Goal: Check status: Check status

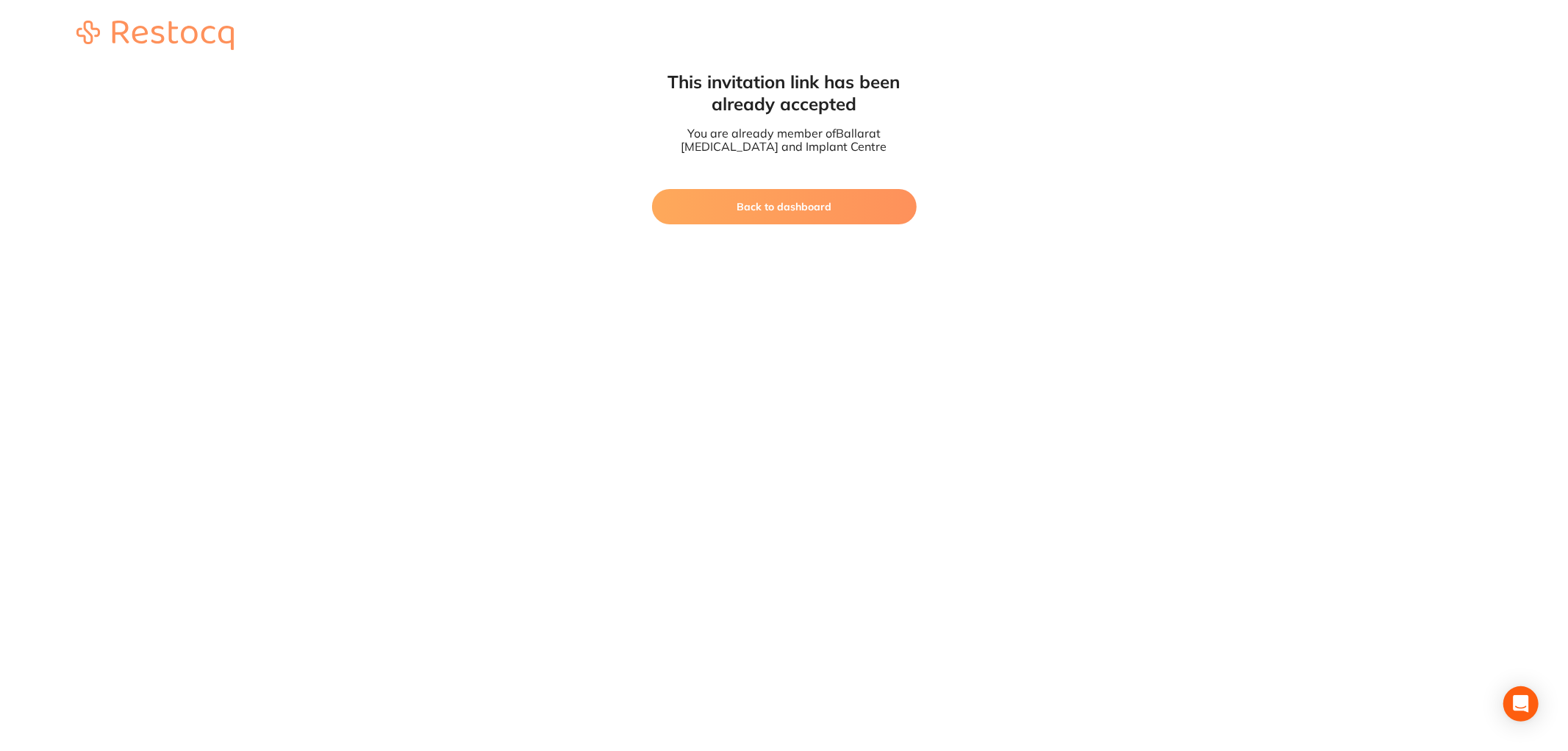
click at [839, 203] on button "Back to dashboard" at bounding box center [784, 206] width 265 height 35
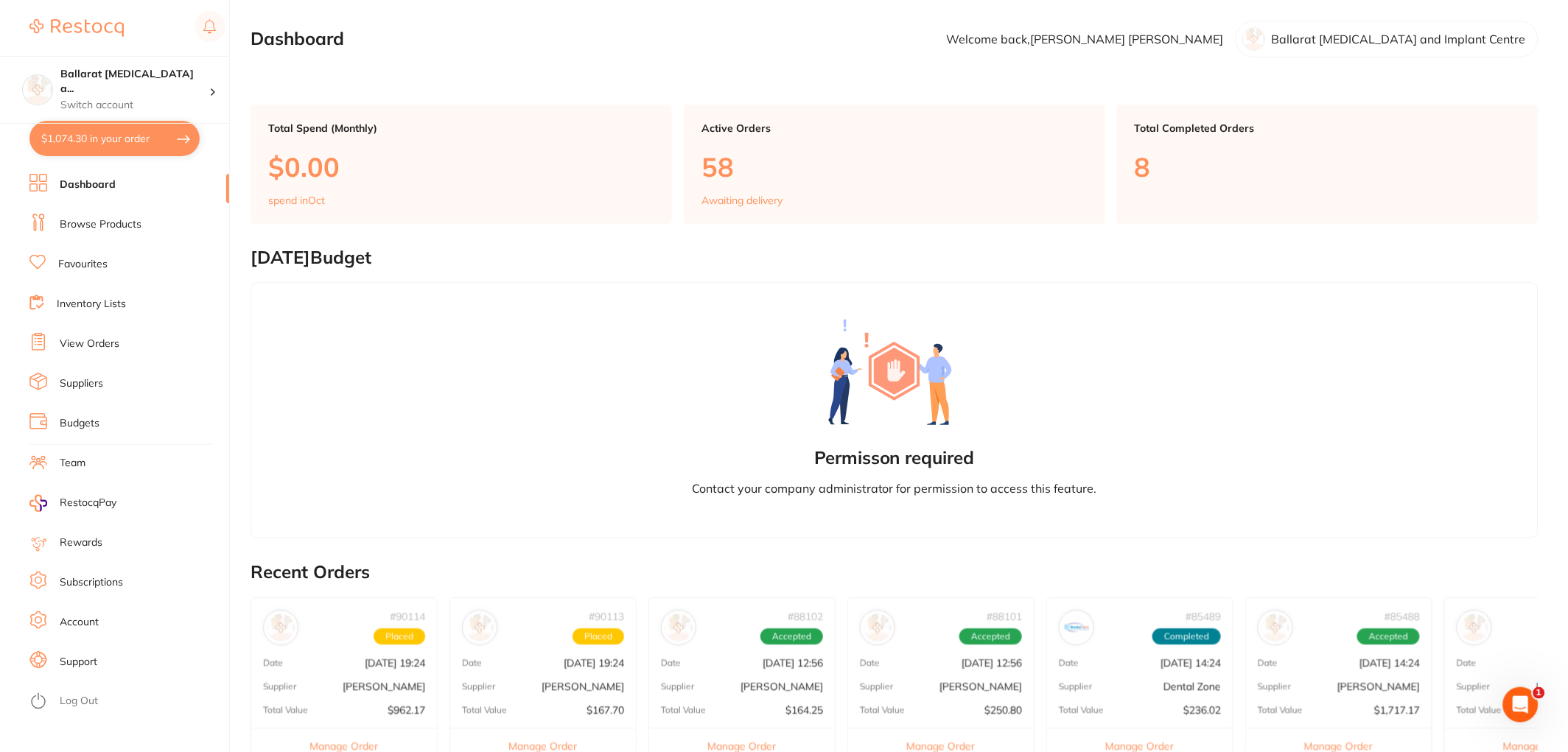
click at [90, 143] on button "$1,074.30 in your order" at bounding box center [114, 139] width 171 height 35
checkbox input "true"
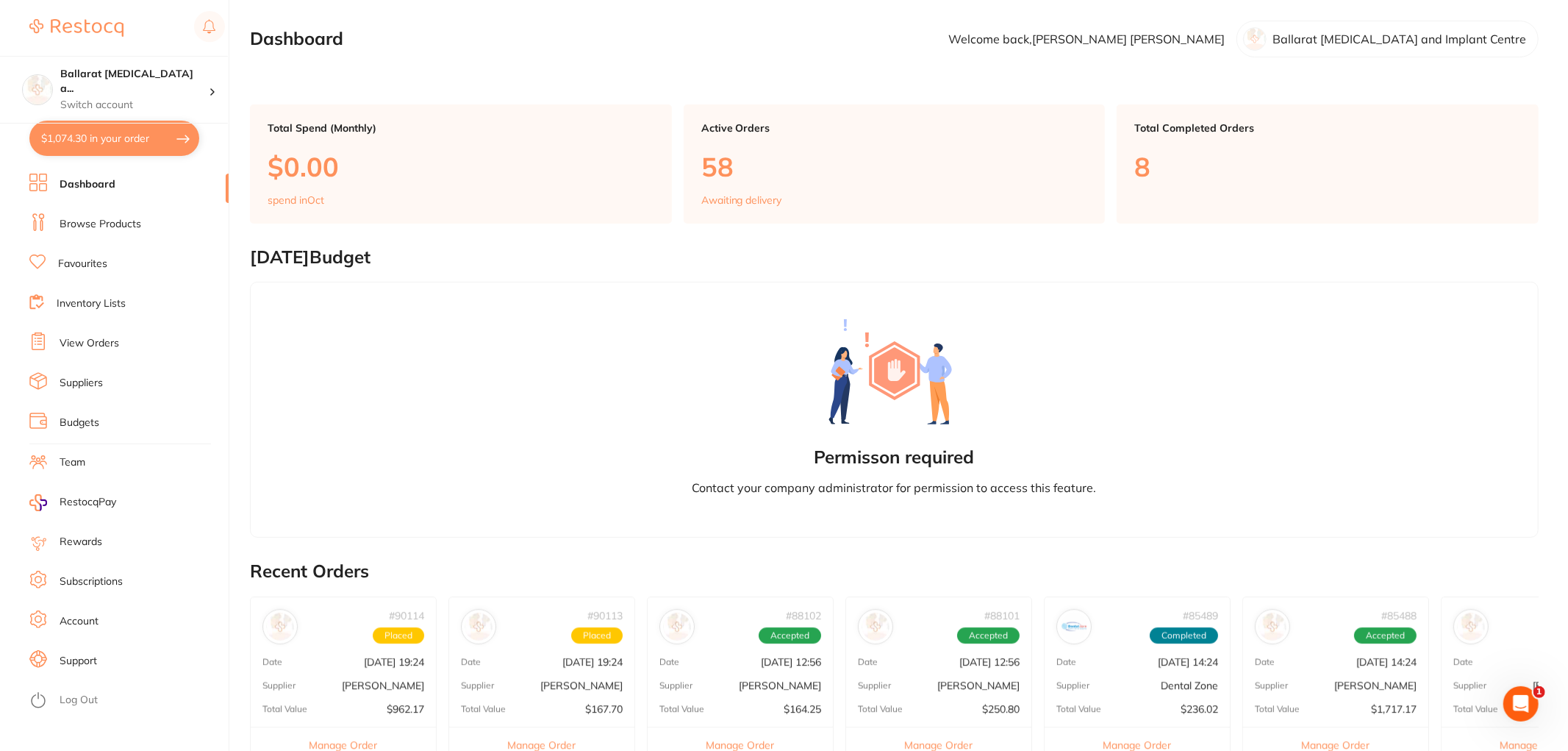
checkbox input "true"
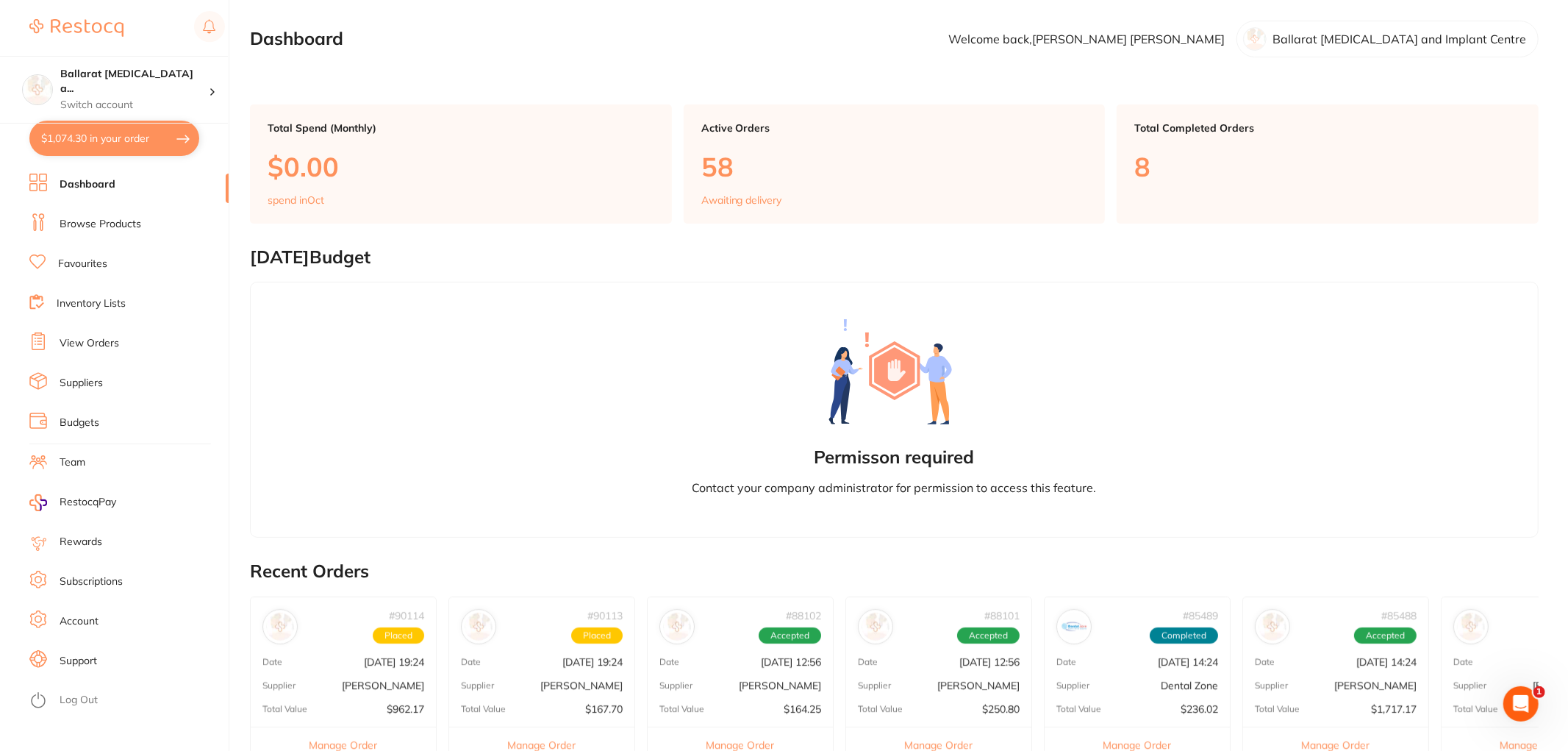
checkbox input "true"
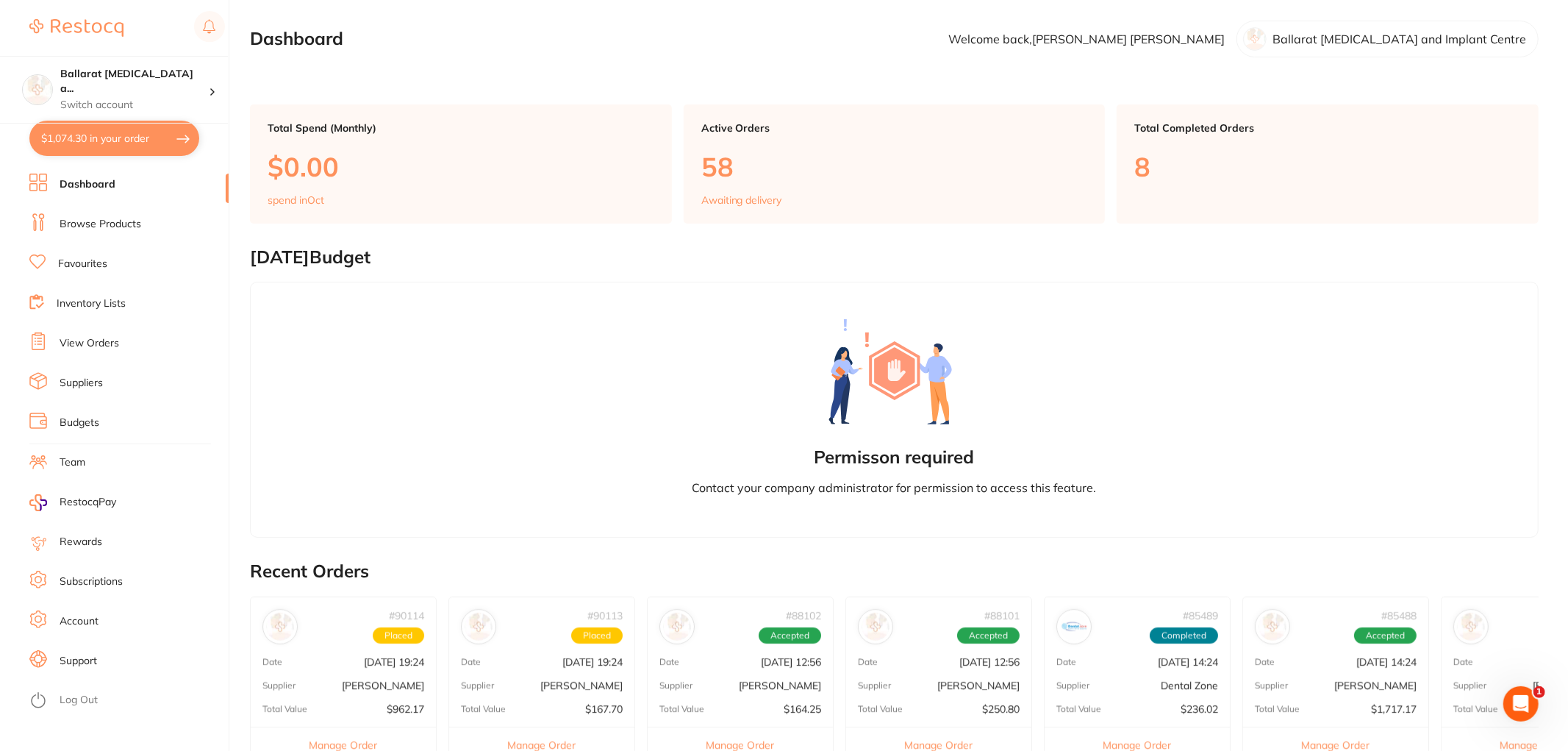
checkbox input "true"
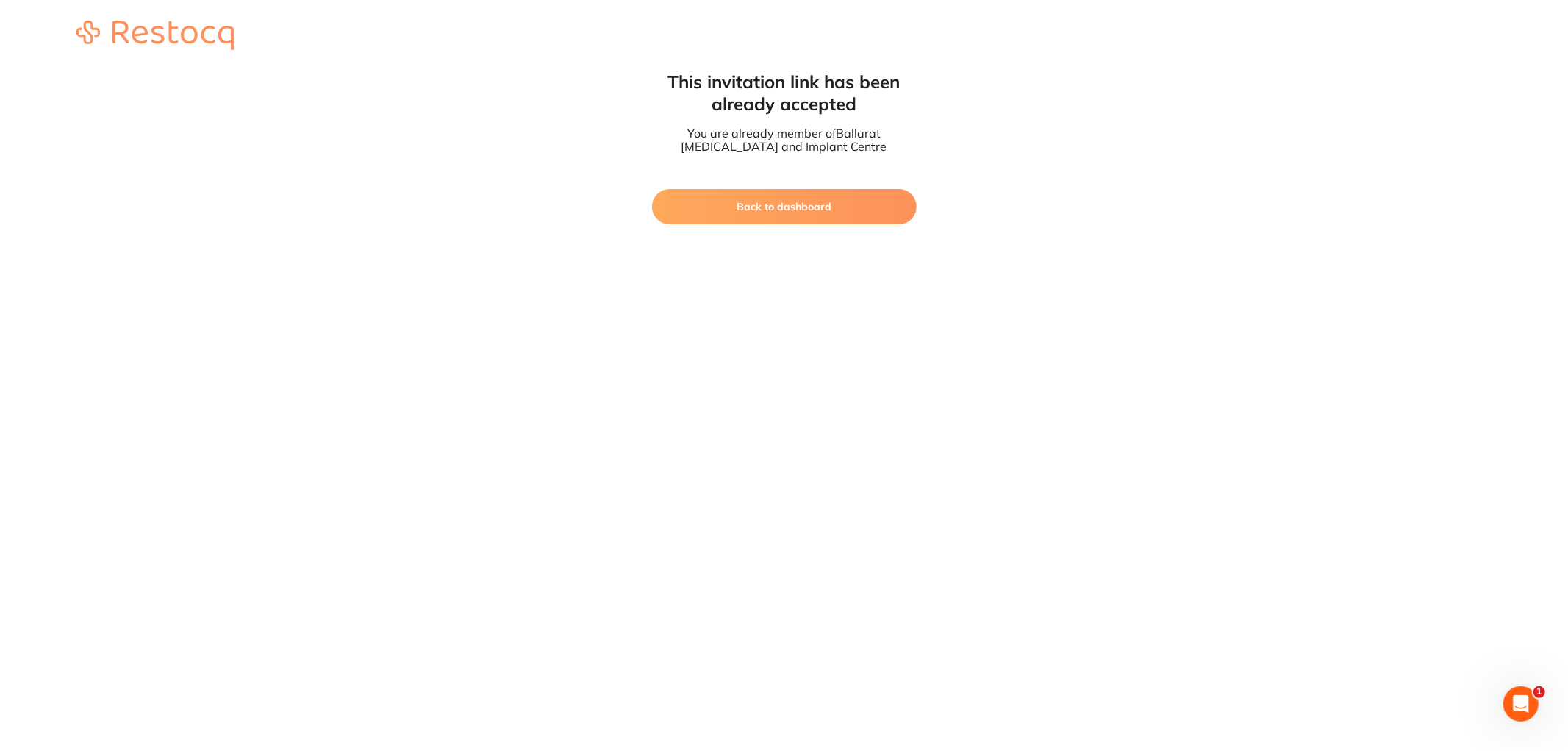
click at [175, 31] on img at bounding box center [155, 35] width 157 height 29
click at [791, 221] on button "Back to dashboard" at bounding box center [784, 206] width 265 height 35
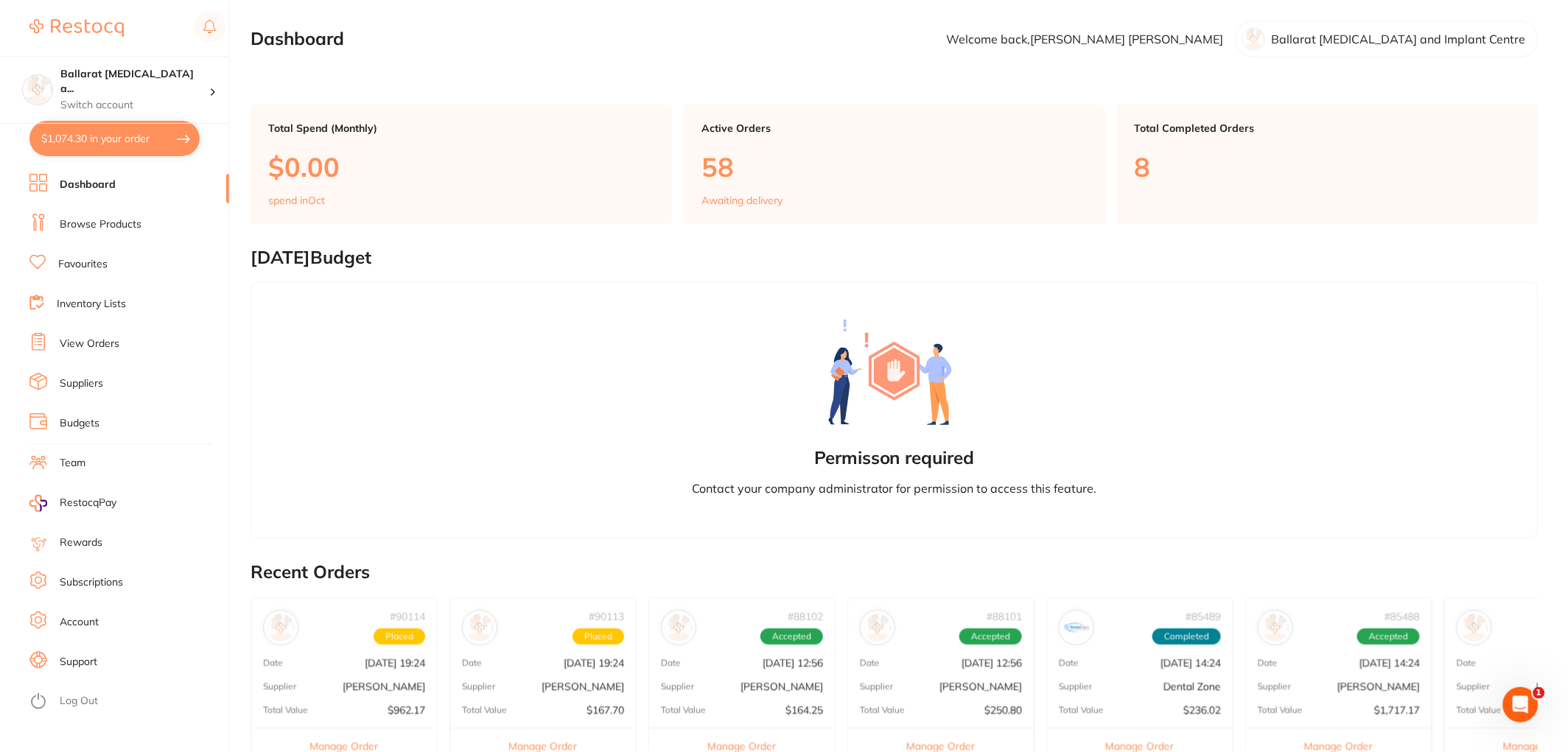
click at [84, 341] on link "View Orders" at bounding box center [89, 343] width 59 height 15
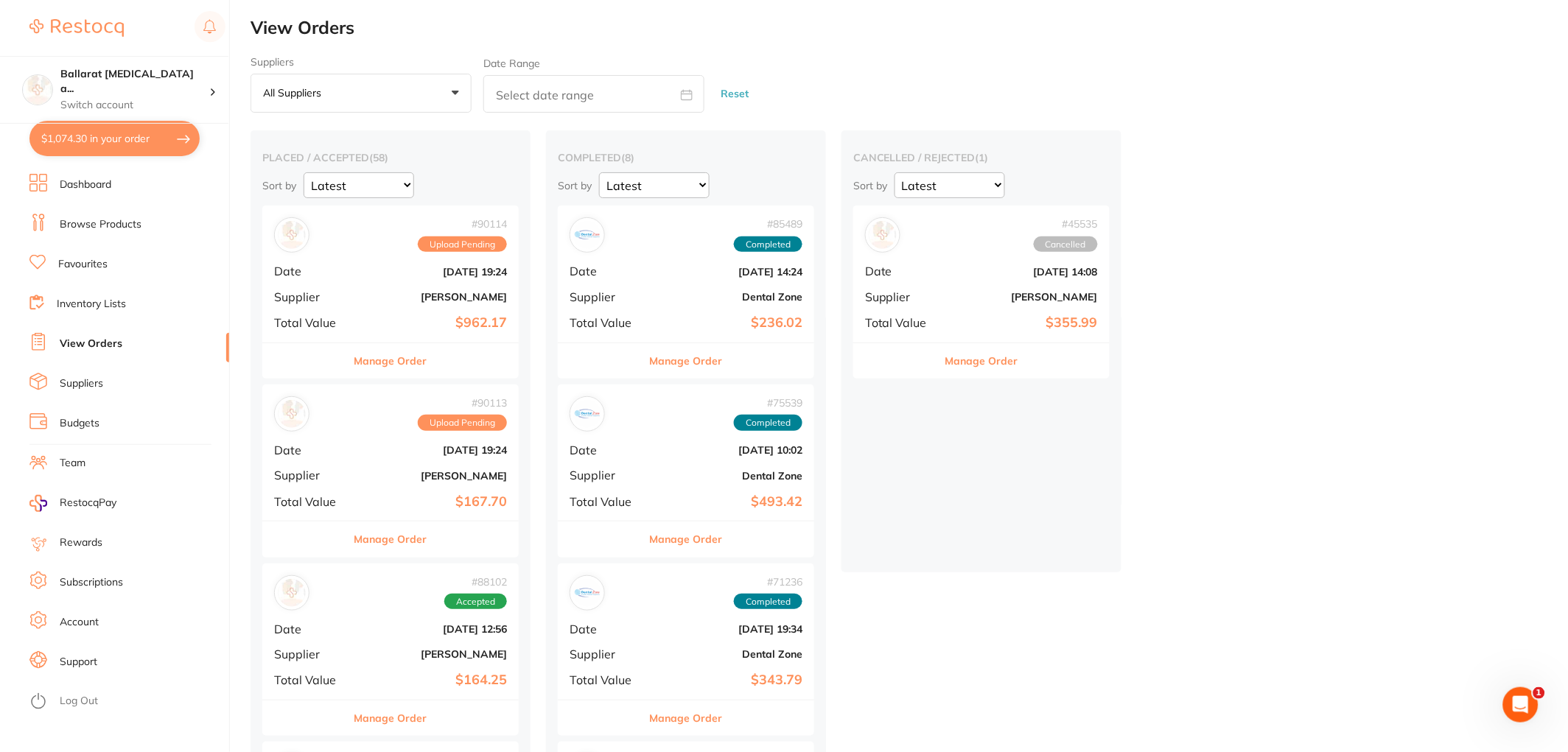
click at [686, 271] on b "[DATE] 14:24" at bounding box center [728, 271] width 147 height 12
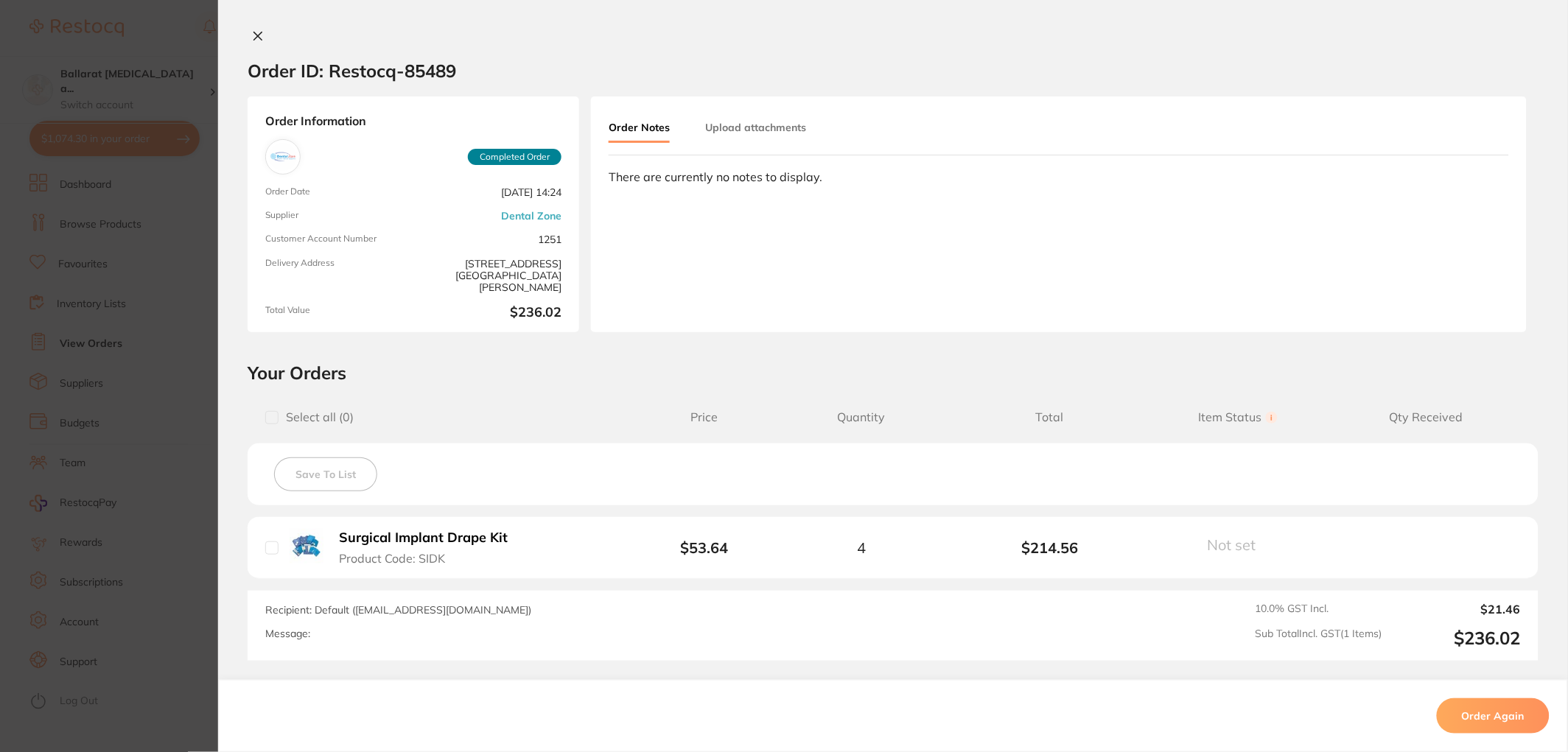
click at [255, 35] on icon at bounding box center [258, 36] width 8 height 8
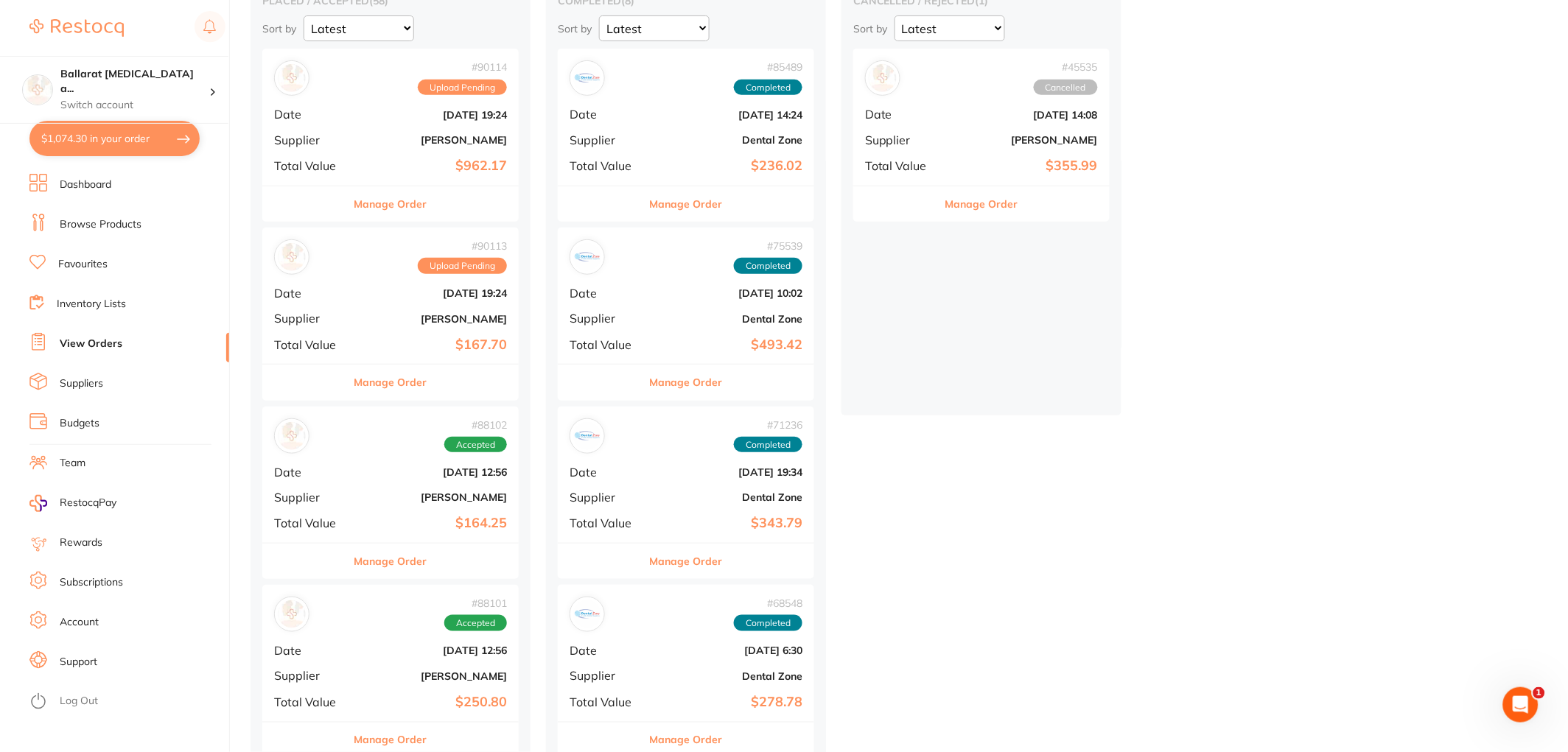
scroll to position [164, 0]
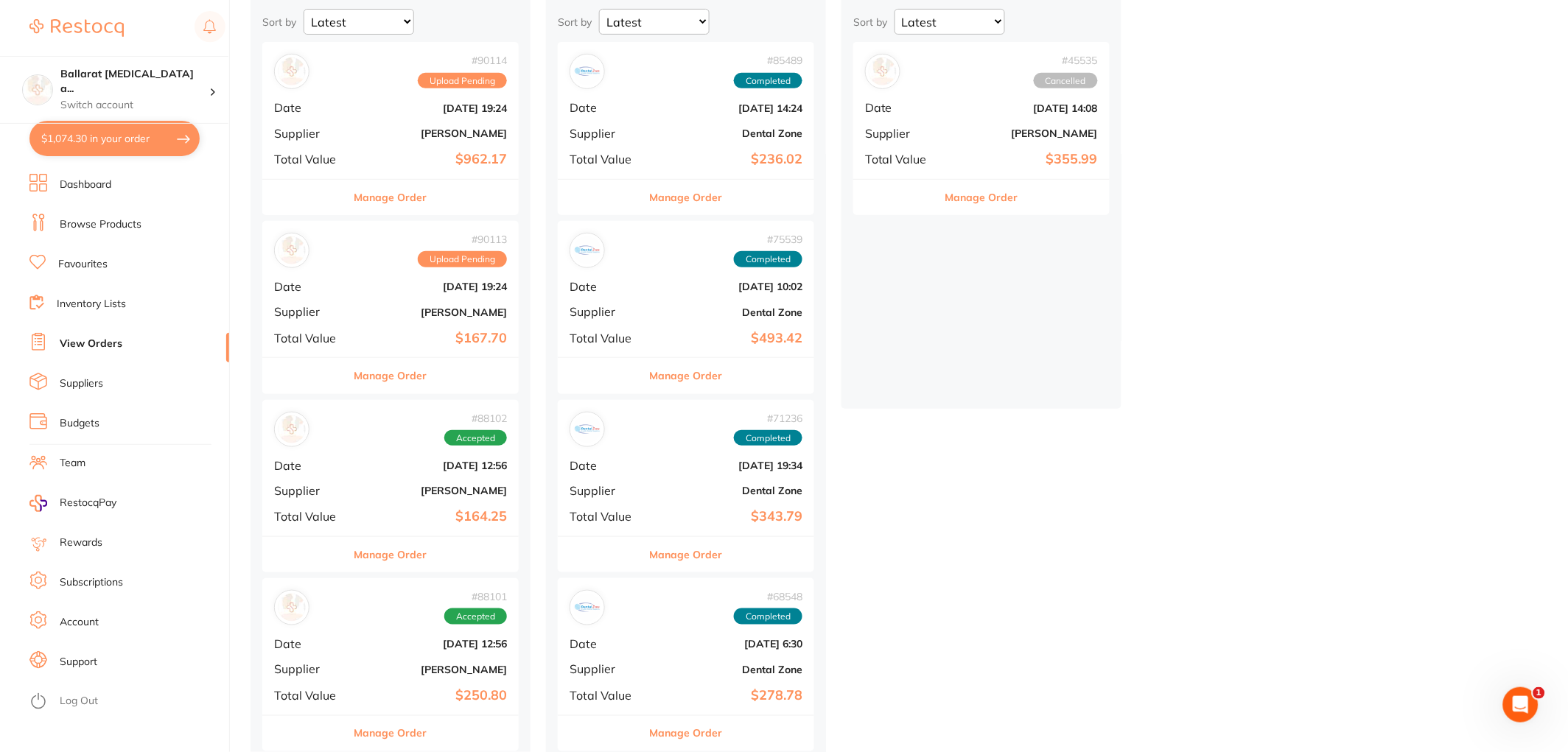
click at [365, 479] on div "# 88102 Accepted Date [DATE] 12:56 Supplier [PERSON_NAME] Total Value $164.25" at bounding box center [390, 468] width 256 height 137
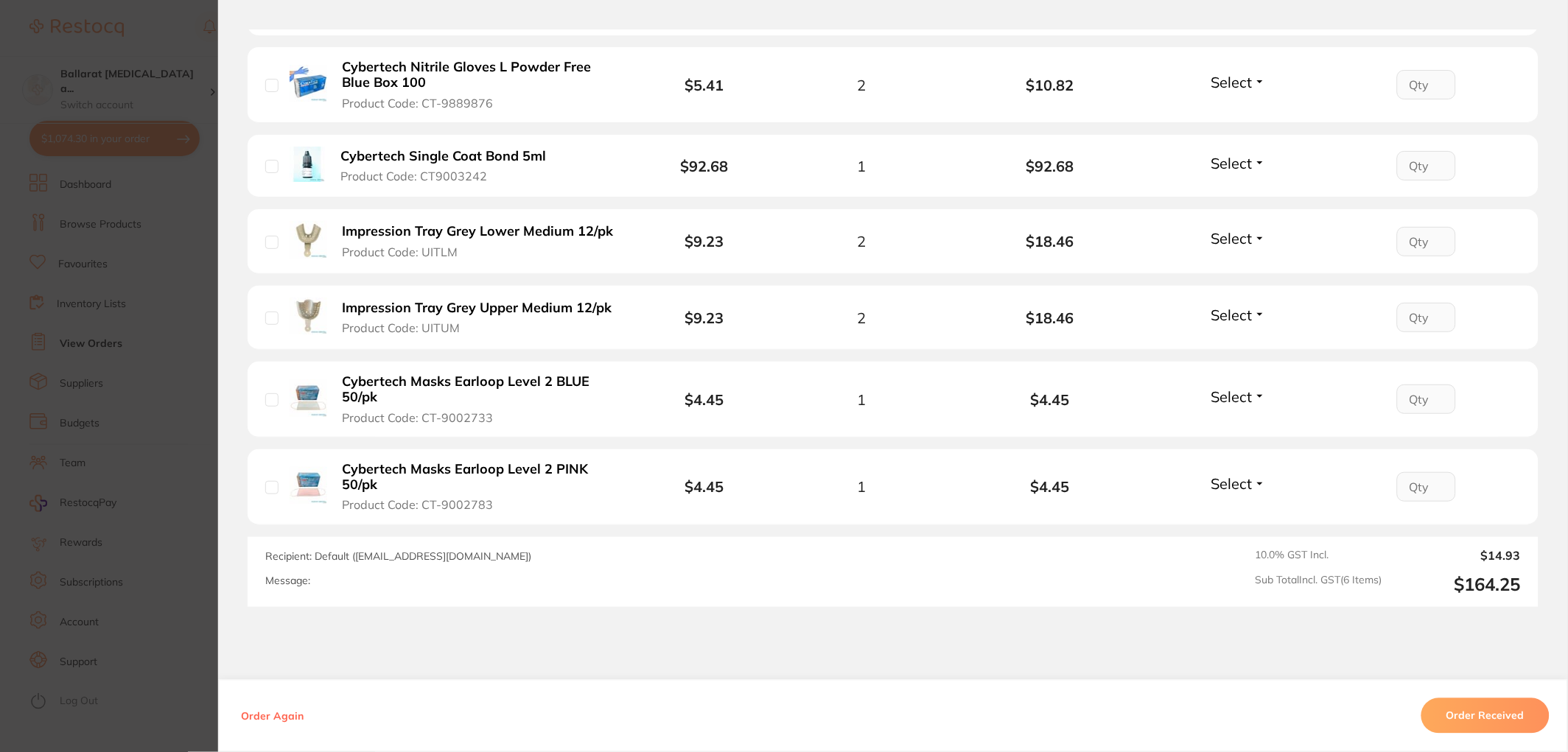
scroll to position [491, 0]
